Goal: Find specific page/section

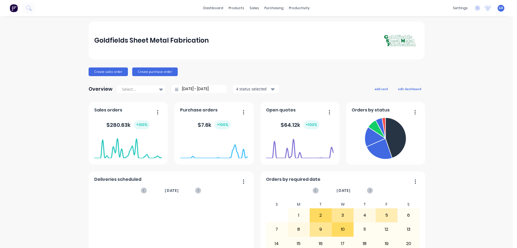
click at [77, 183] on div "Goldfields Sheet Metal Fabrication Create sales order Create purchase order Ove…" at bounding box center [256, 232] width 513 height 420
click at [59, 182] on div "Goldfields Sheet Metal Fabrication Create sales order Create purchase order Ove…" at bounding box center [256, 232] width 513 height 420
click at [253, 8] on div "sales" at bounding box center [254, 8] width 15 height 8
click at [264, 26] on div "Sales Orders" at bounding box center [272, 25] width 22 height 5
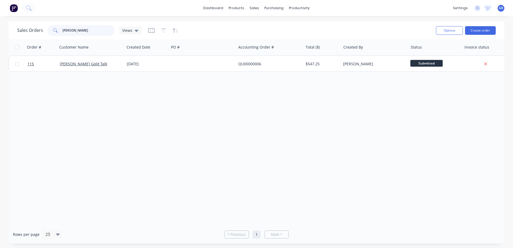
click at [80, 32] on input "[PERSON_NAME]" at bounding box center [88, 30] width 53 height 11
type input "l"
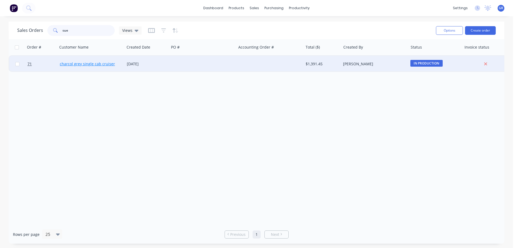
type input "sue"
click at [79, 63] on link "charcol grey single cab cruiser" at bounding box center [87, 63] width 55 height 5
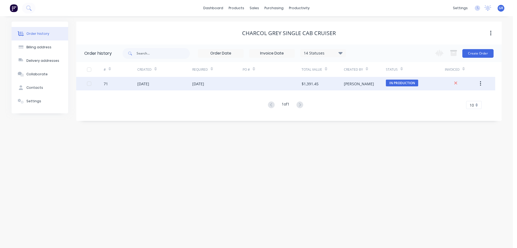
click at [134, 84] on div "71" at bounding box center [121, 83] width 34 height 13
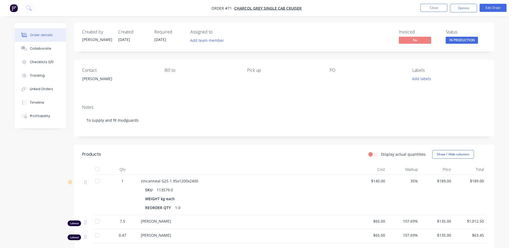
click at [89, 78] on div "[PERSON_NAME]" at bounding box center [119, 79] width 74 height 8
click at [99, 80] on div "[PERSON_NAME]" at bounding box center [119, 79] width 74 height 8
click at [44, 49] on div "Collaborate" at bounding box center [40, 48] width 21 height 5
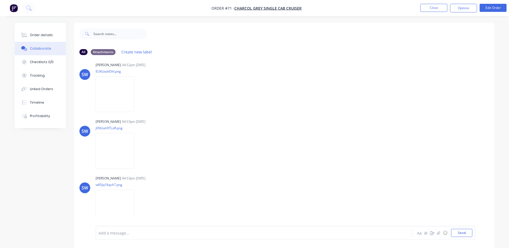
scroll to position [8, 0]
click at [37, 113] on button "Profitability" at bounding box center [40, 115] width 51 height 13
